Goal: Information Seeking & Learning: Learn about a topic

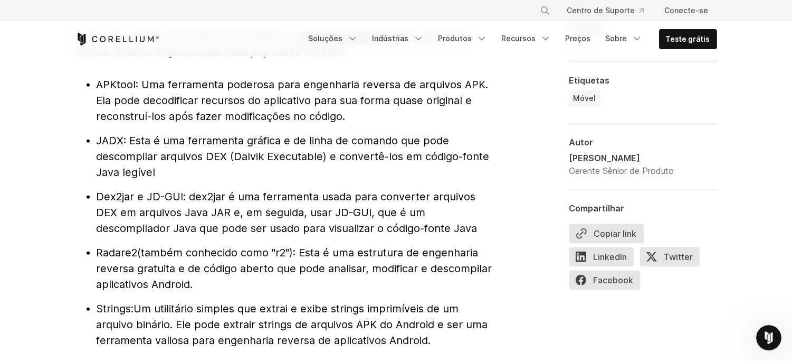
scroll to position [1232, 0]
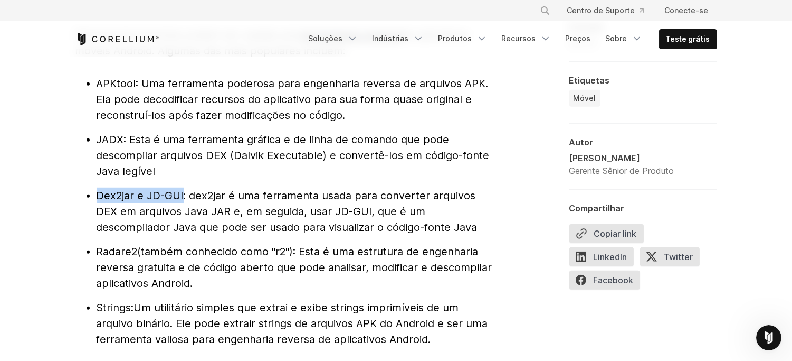
drag, startPoint x: 97, startPoint y: 182, endPoint x: 183, endPoint y: 175, distance: 86.8
click at [183, 187] on li "Dex2jar e JD-GUI : dex2jar é uma ferramenta usada para converter arquivos DEX e…" at bounding box center [297, 211] width 401 height 48
click at [110, 245] on font "Radare2" at bounding box center [117, 251] width 41 height 13
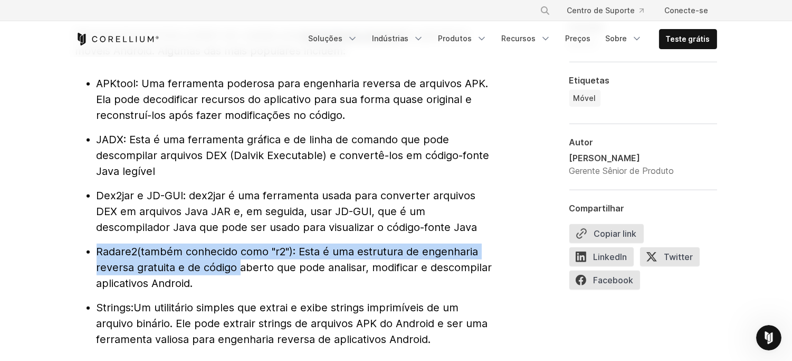
drag, startPoint x: 110, startPoint y: 232, endPoint x: 242, endPoint y: 302, distance: 149.3
click at [242, 302] on ul "APKtool : Uma ferramenta poderosa para engenharia reversa de arquivos APK. Ela …" at bounding box center [286, 210] width 422 height 271
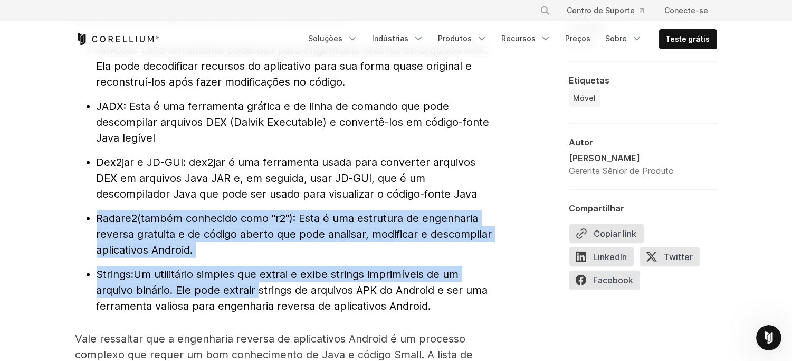
scroll to position [1280, 0]
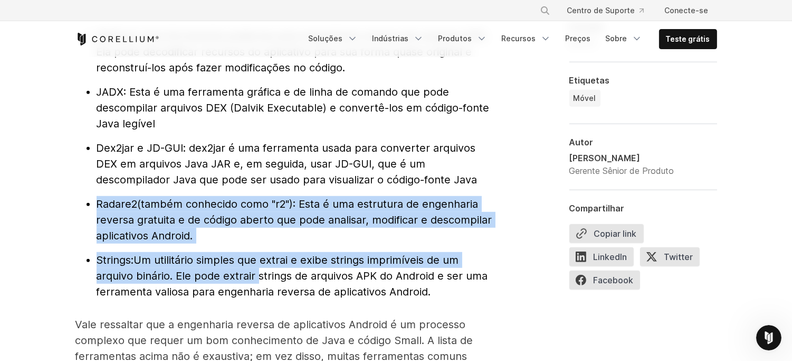
click at [233, 253] on font "Um utilitário simples que extrai e exibe strings imprimíveis de um arquivo biná…" at bounding box center [293, 275] width 392 height 44
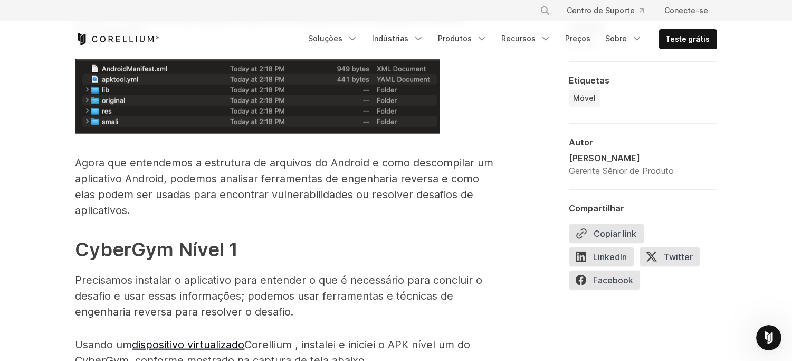
scroll to position [1964, 0]
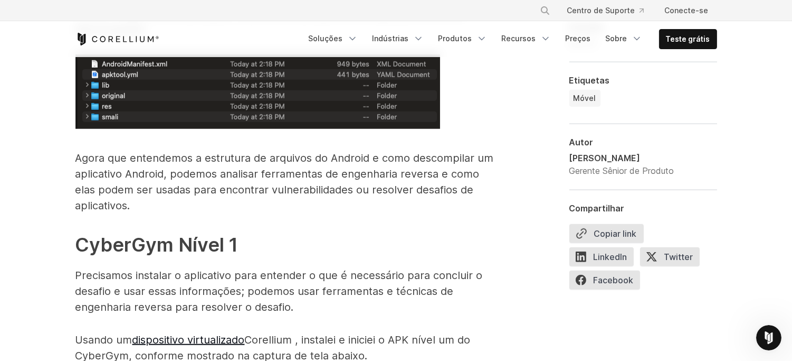
click at [140, 233] on font "CyberGym Nível 1" at bounding box center [156, 244] width 163 height 23
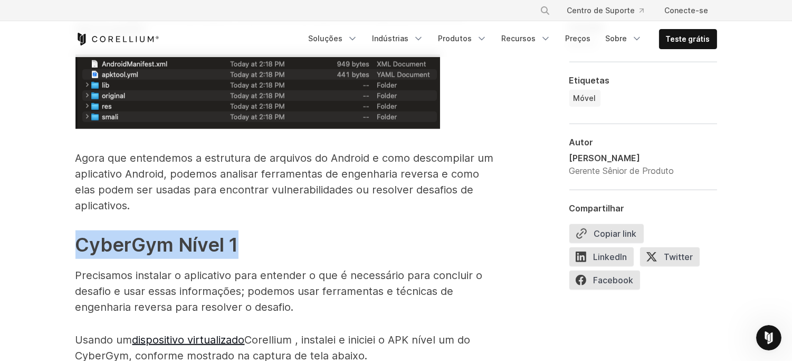
click at [140, 233] on font "CyberGym Nível 1" at bounding box center [156, 244] width 163 height 23
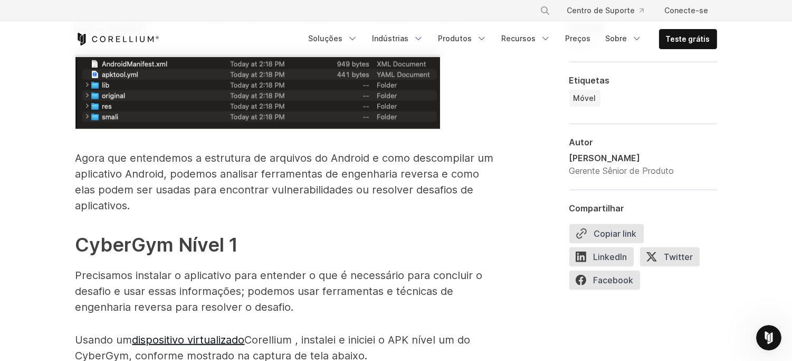
click at [202, 267] on p "Precisamos instalar o aplicativo para entender o que é necessário para concluir…" at bounding box center [286, 291] width 422 height 48
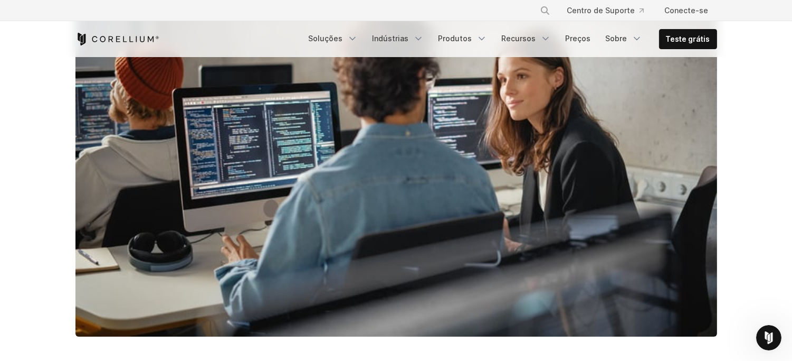
scroll to position [0, 0]
